Goal: Task Accomplishment & Management: Manage account settings

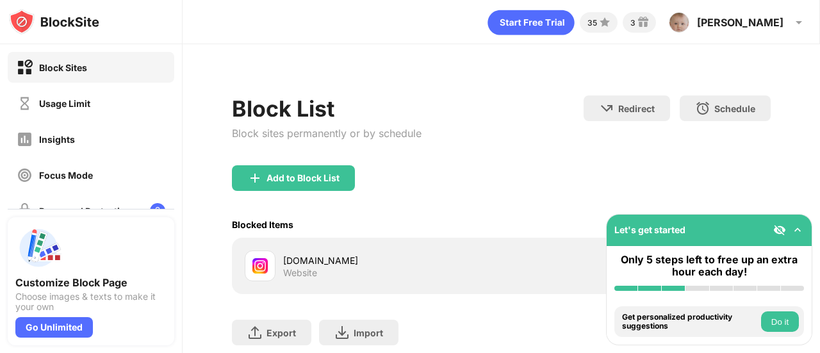
scroll to position [78, 0]
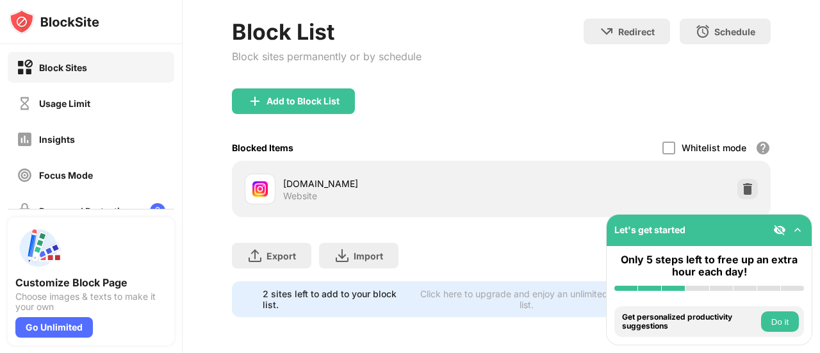
click at [741, 183] on img at bounding box center [747, 189] width 13 height 13
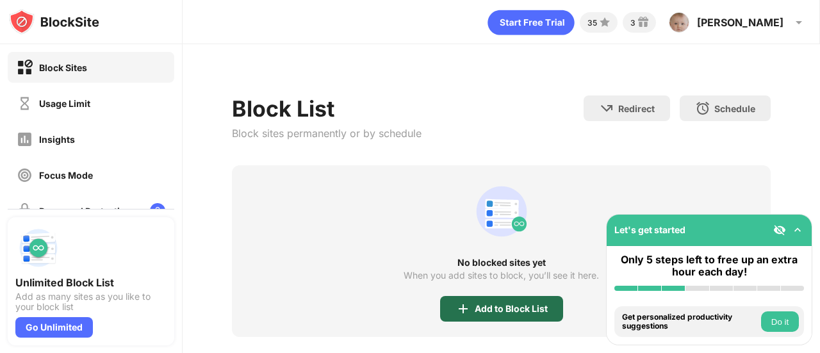
click at [524, 317] on div "Add to Block List" at bounding box center [501, 309] width 123 height 26
